Goal: Information Seeking & Learning: Learn about a topic

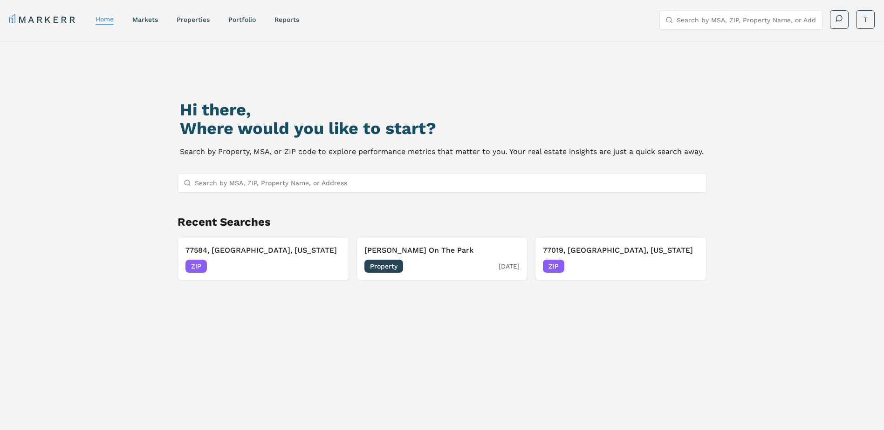
click at [453, 263] on div "Property [DATE]" at bounding box center [442, 266] width 156 height 13
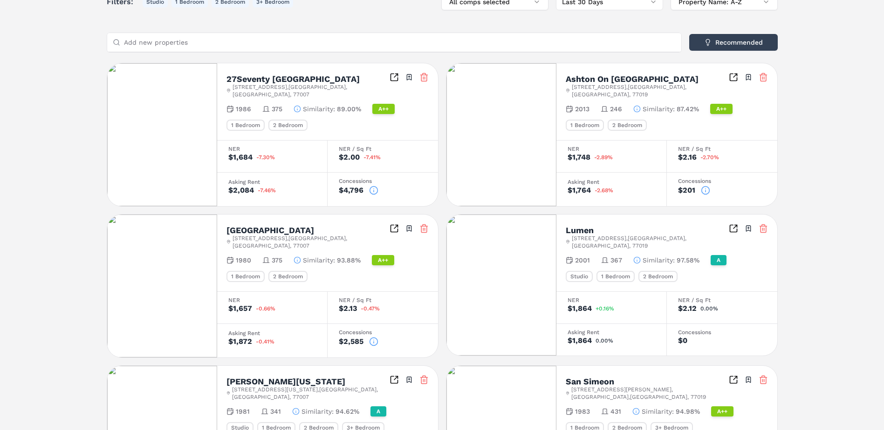
scroll to position [233, 0]
